Goal: Use online tool/utility: Use online tool/utility

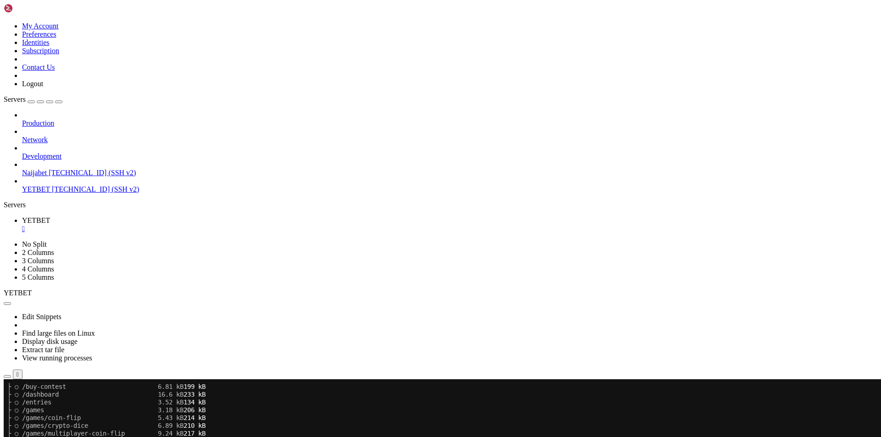
scroll to position [3136, 0]
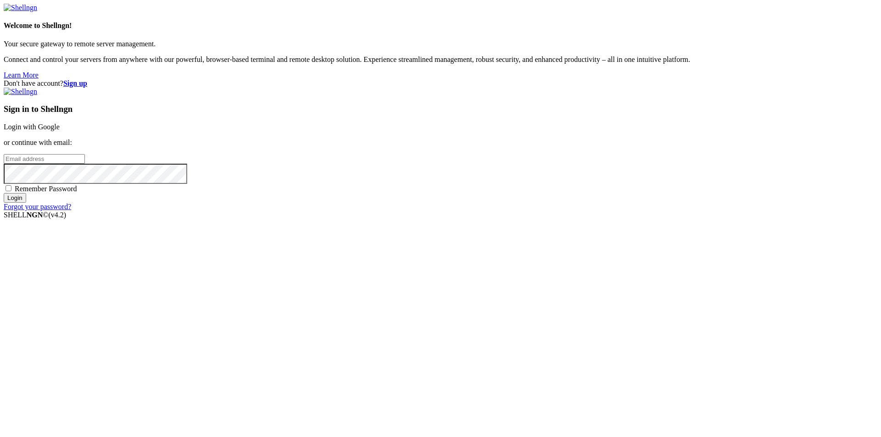
click at [60, 131] on link "Login with Google" at bounding box center [32, 127] width 56 height 8
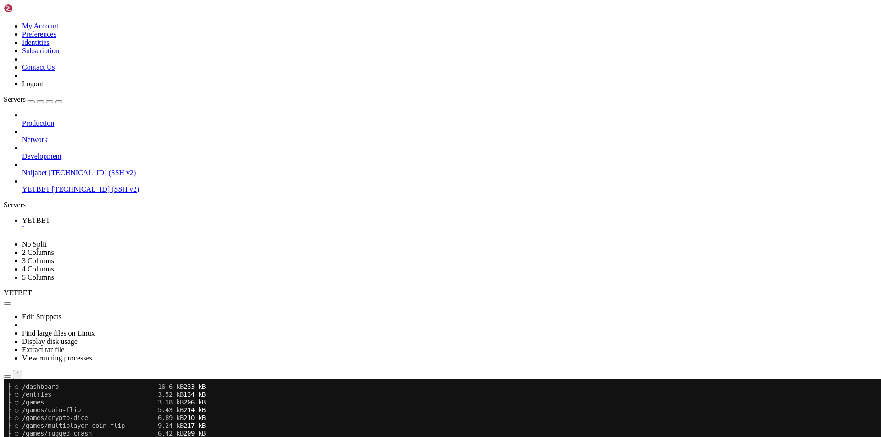
scroll to position [3136, 0]
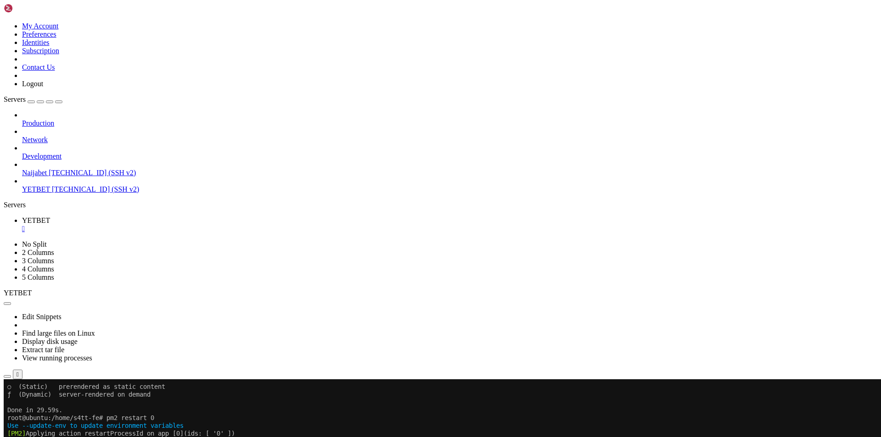
scroll to position [3347, 0]
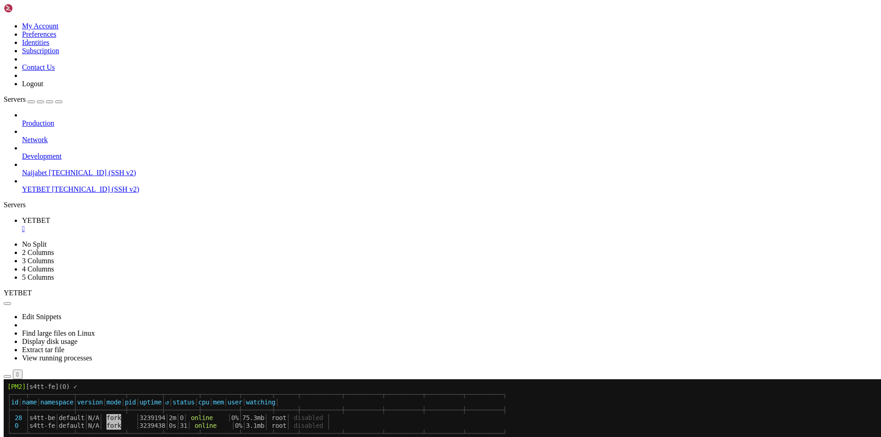
scroll to position [3620, 0]
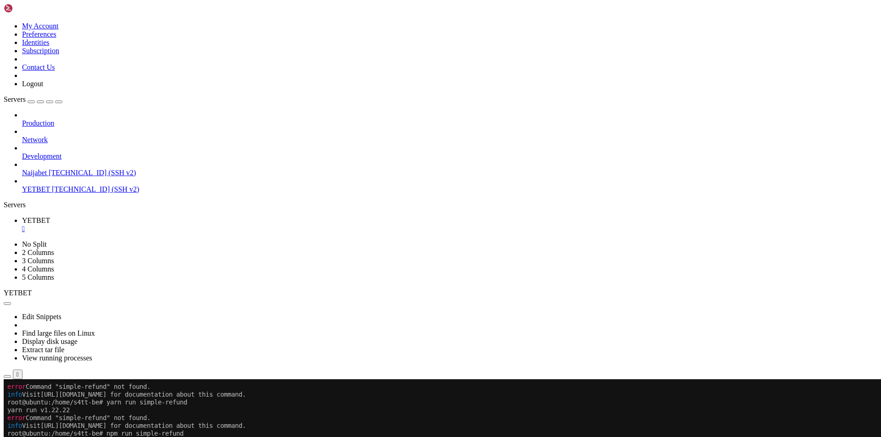
drag, startPoint x: 100, startPoint y: 621, endPoint x: 142, endPoint y: 622, distance: 41.8
copy x-row "13,299,828.8"
drag, startPoint x: 93, startPoint y: 630, endPoint x: 134, endPoint y: 627, distance: 40.9
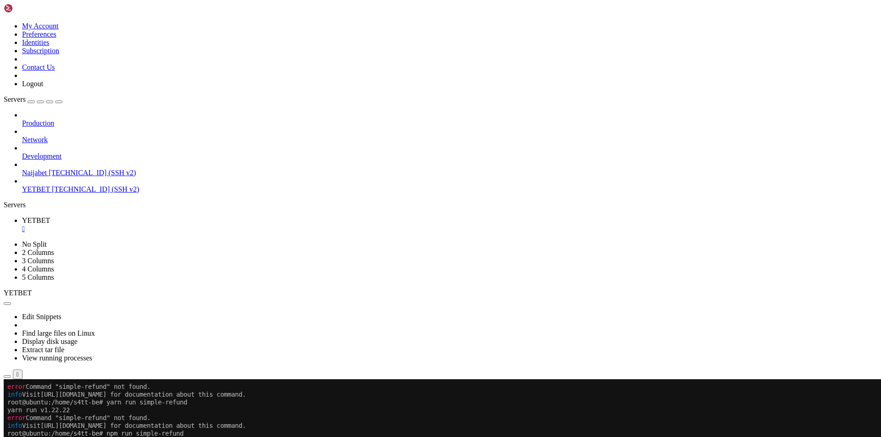
copy x-row "1,662,478.6"
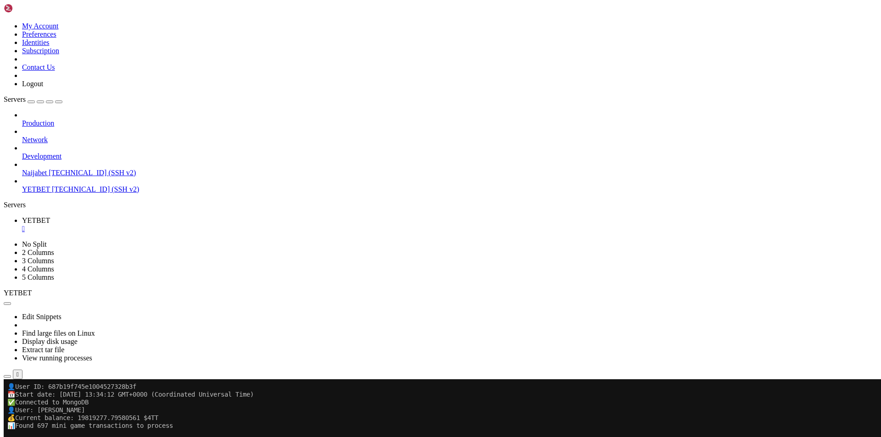
scroll to position [3753, 0]
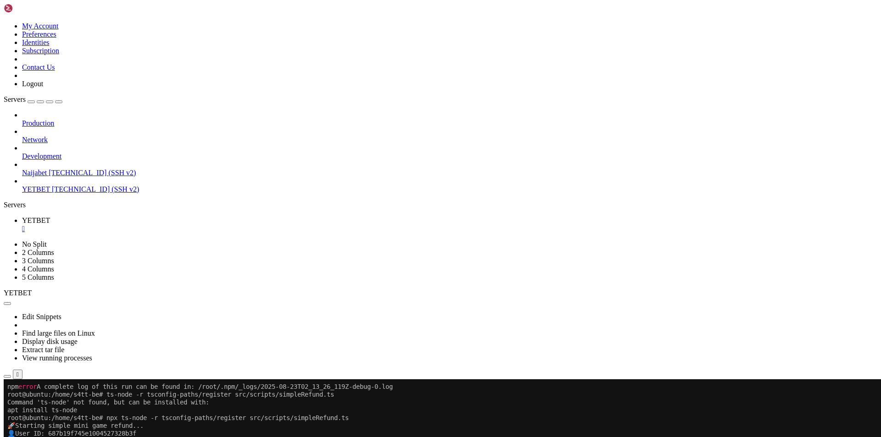
drag, startPoint x: 61, startPoint y: 514, endPoint x: 97, endPoint y: 511, distance: 35.9
drag, startPoint x: 62, startPoint y: 510, endPoint x: 95, endPoint y: 510, distance: 33.0
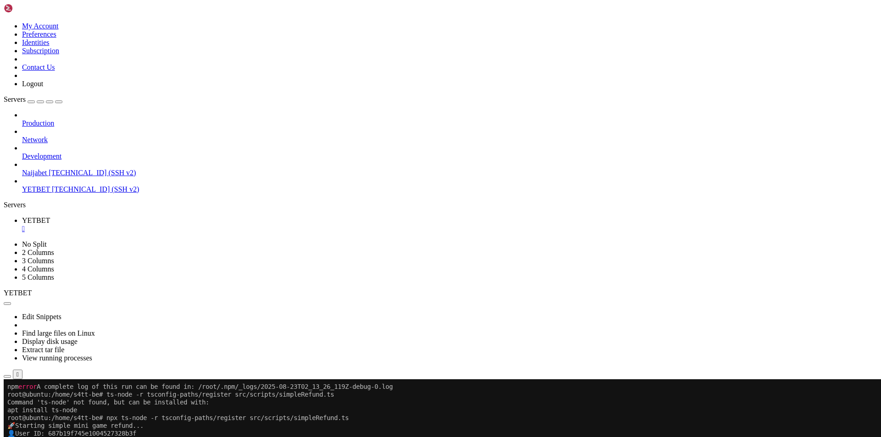
copy x-row "16,624,786"
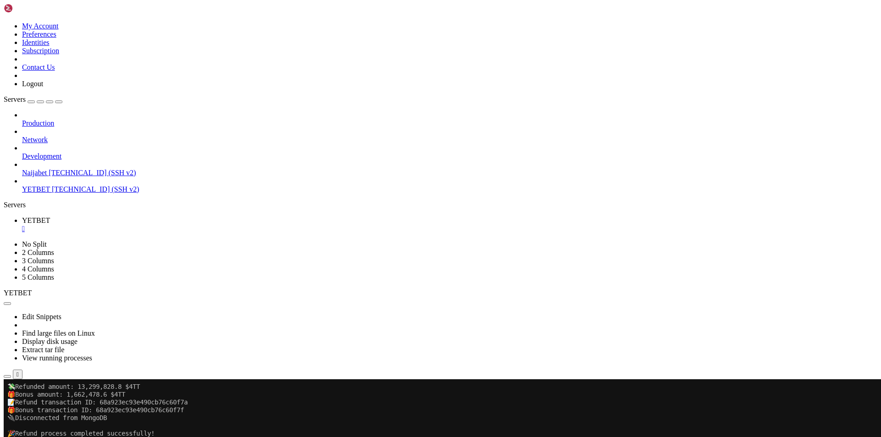
scroll to position [4026, 0]
drag, startPoint x: 61, startPoint y: 590, endPoint x: 89, endPoint y: 591, distance: 28.9
copy x-row "850,790"
drag, startPoint x: 92, startPoint y: 619, endPoint x: 114, endPoint y: 618, distance: 22.0
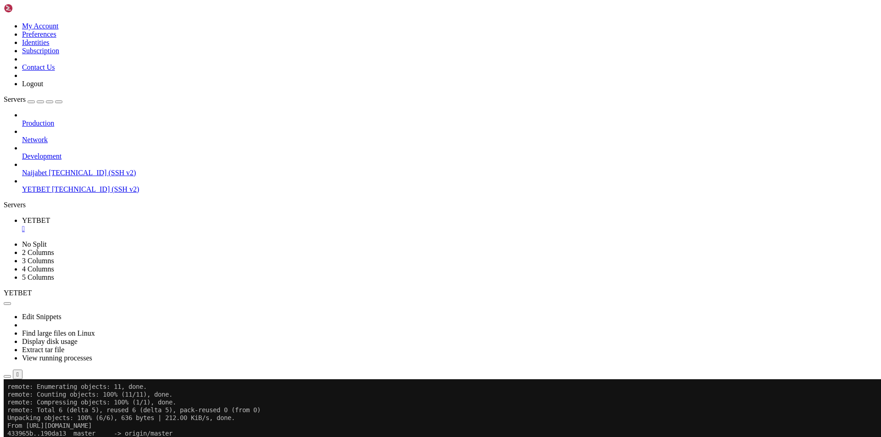
copy x-row "85,079"
click at [51, 194] on div "Production Network Development Naijabet [TECHNICAL_ID] (SSH v2) YETBET [TECHNIC…" at bounding box center [441, 152] width 874 height 83
click at [52, 194] on div "Production Network Development Naijabet [TECHNICAL_ID] (SSH v2) YETBET [TECHNIC…" at bounding box center [441, 152] width 874 height 83
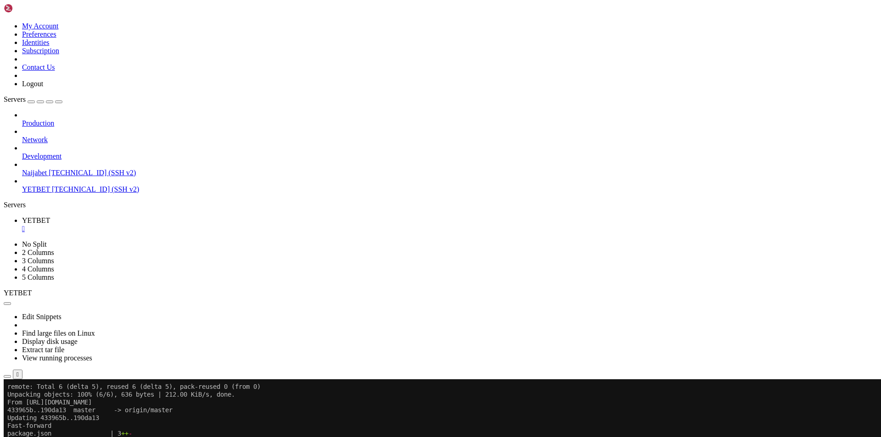
scroll to position [4049, 0]
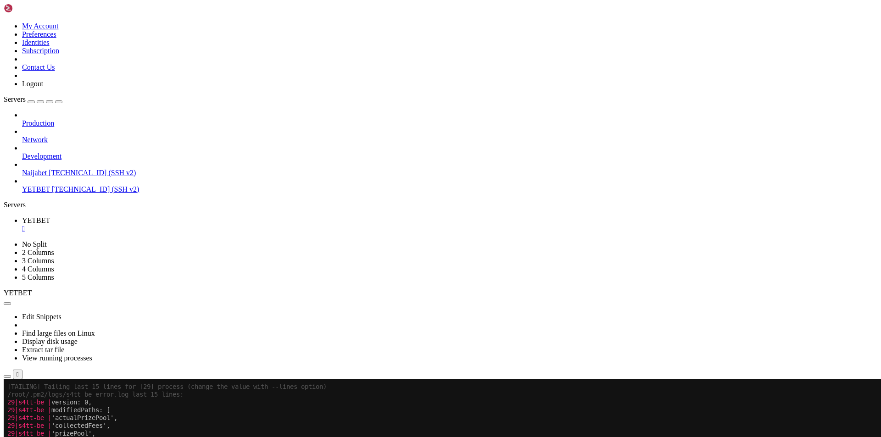
scroll to position [4759, 0]
